Goal: Check status: Check status

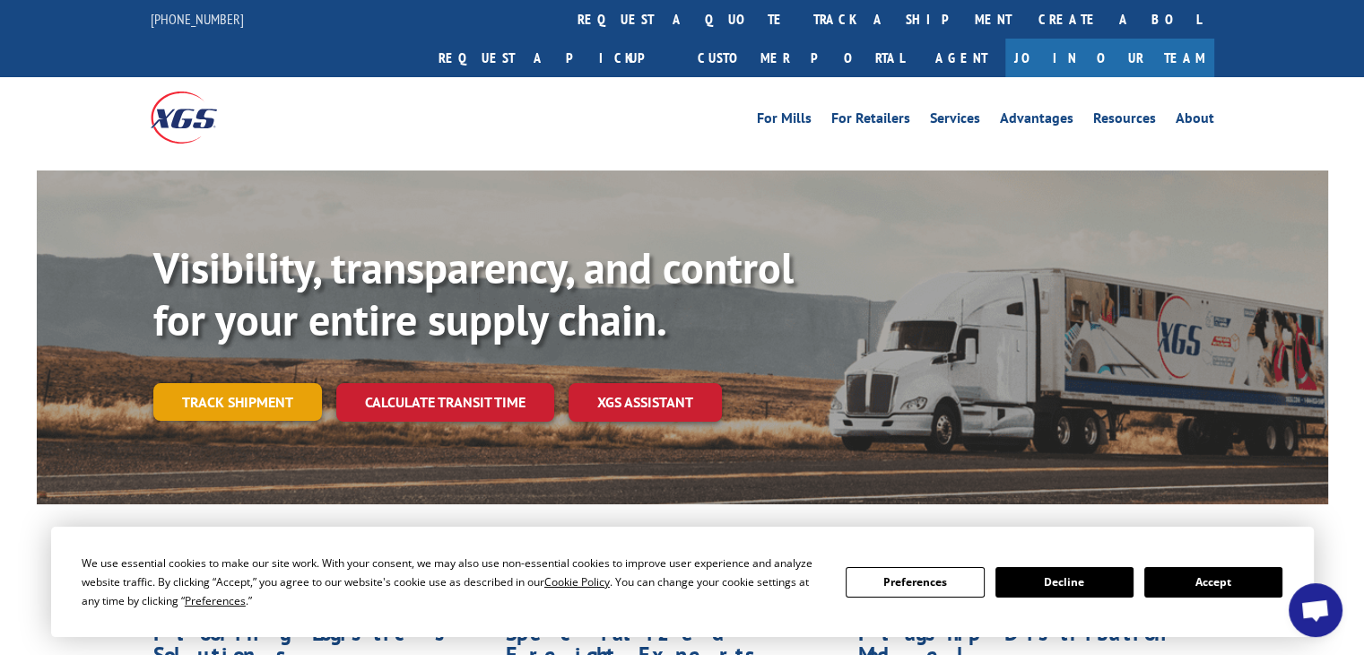
click at [276, 383] on link "Track shipment" at bounding box center [237, 402] width 169 height 38
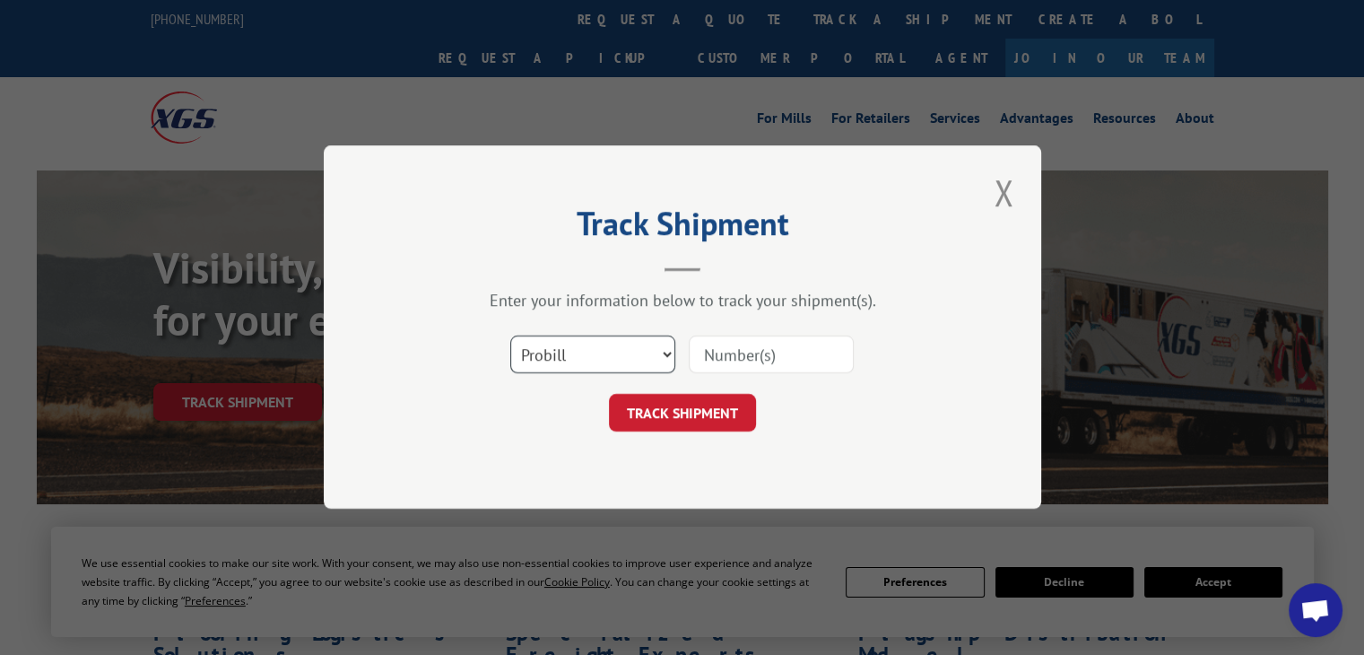
click at [657, 344] on select "Select category... Probill BOL PO" at bounding box center [592, 355] width 165 height 38
select select "bol"
click at [510, 336] on select "Select category... Probill BOL PO" at bounding box center [592, 355] width 165 height 38
click at [782, 343] on input at bounding box center [771, 355] width 165 height 38
paste input "5954102"
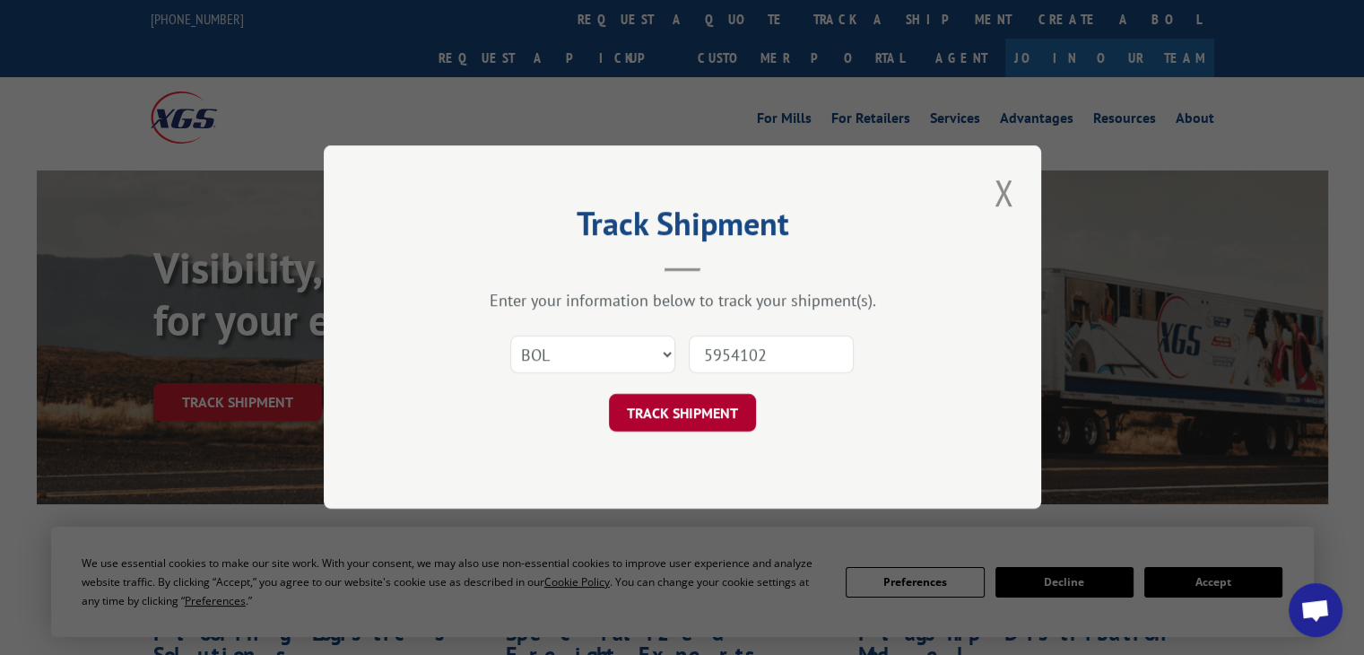
type input "5954102"
click at [666, 413] on button "TRACK SHIPMENT" at bounding box center [682, 414] width 147 height 38
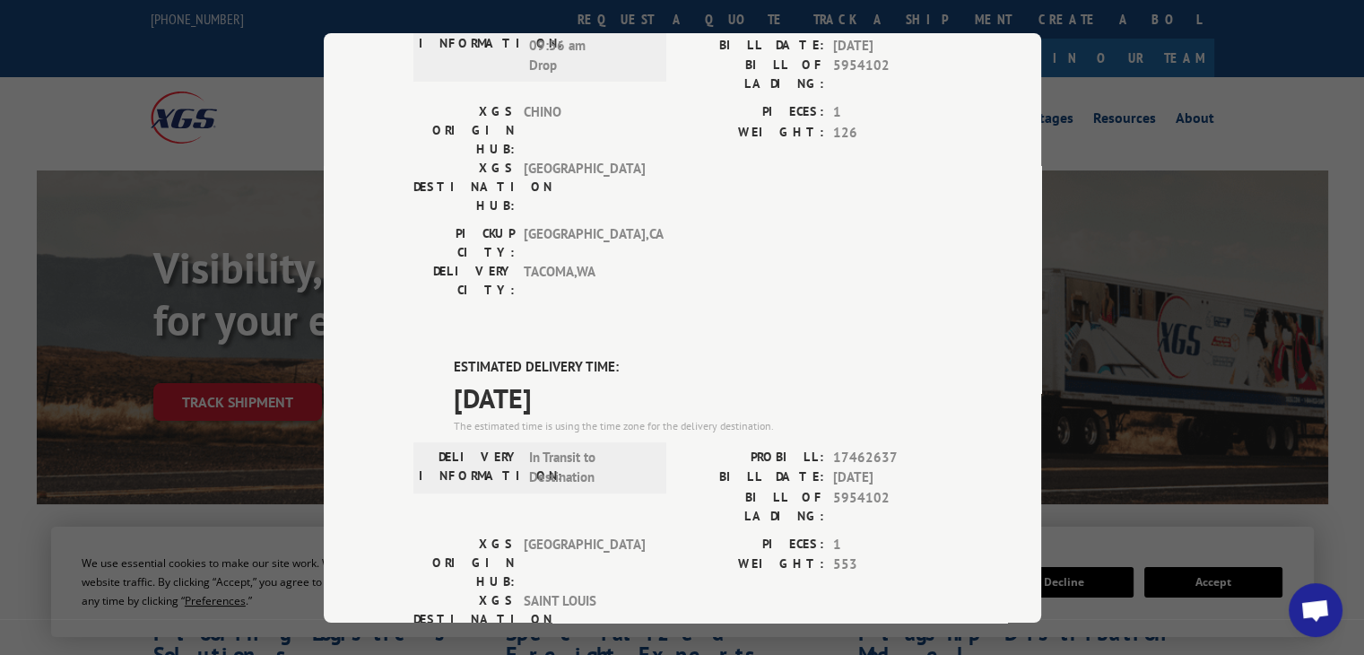
scroll to position [1014, 0]
